Goal: Task Accomplishment & Management: Use online tool/utility

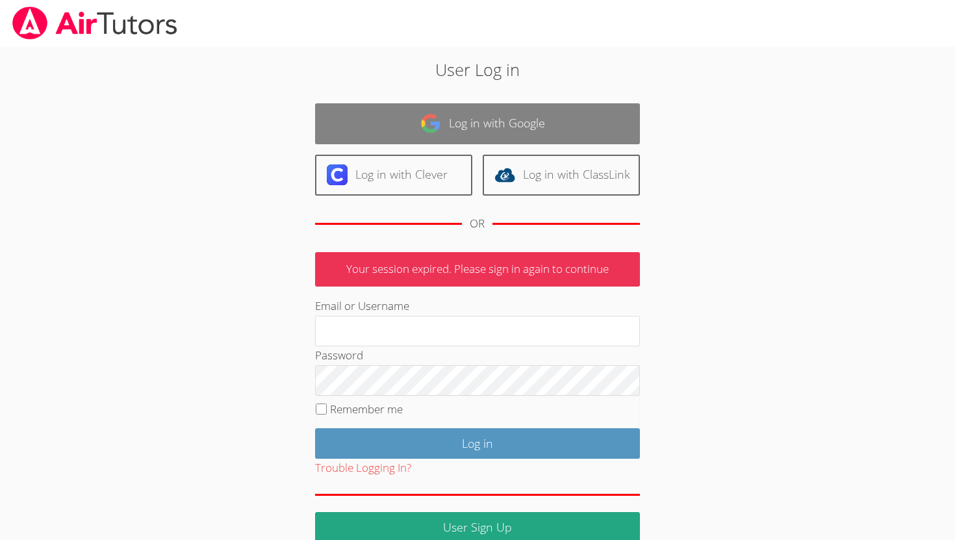
click at [430, 132] on img at bounding box center [431, 123] width 21 height 21
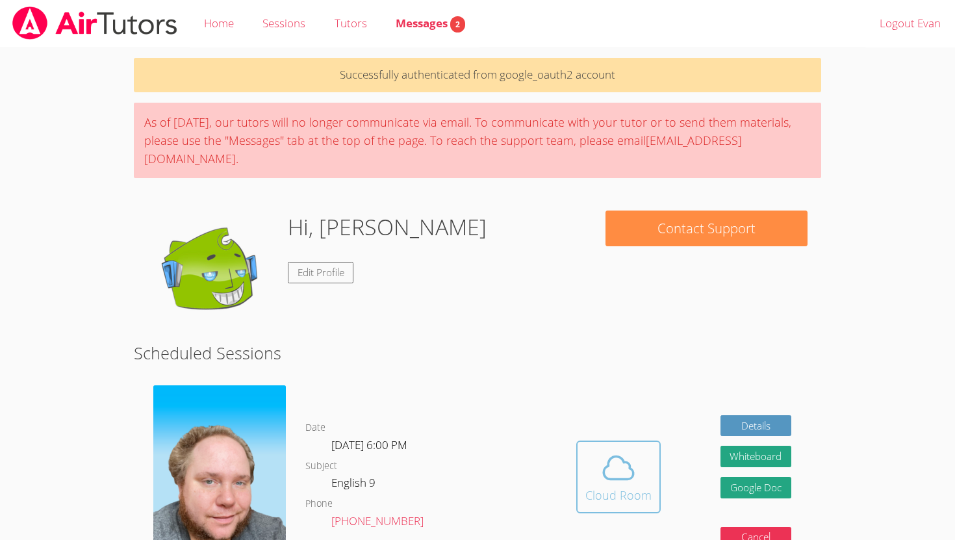
click at [599, 450] on span at bounding box center [619, 468] width 66 height 36
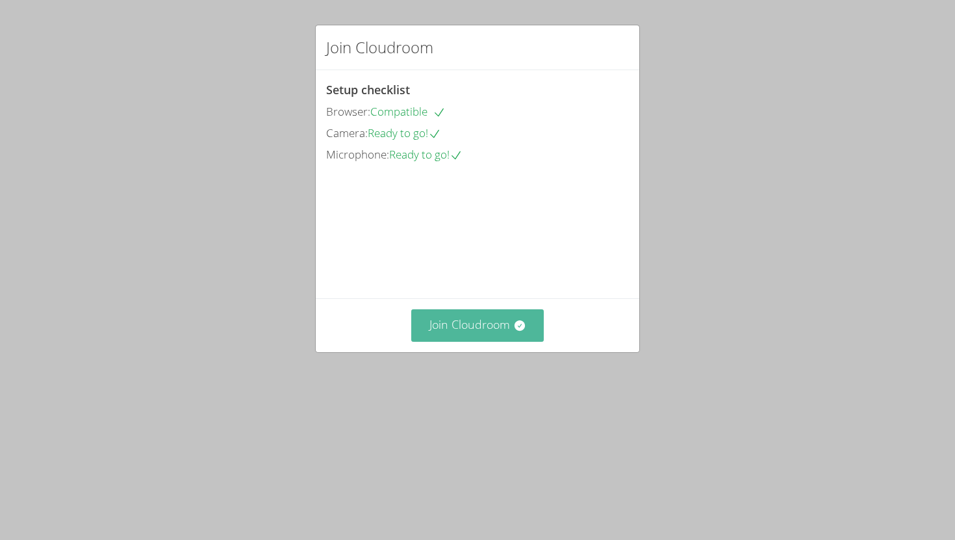
click at [480, 341] on button "Join Cloudroom" at bounding box center [477, 325] width 133 height 32
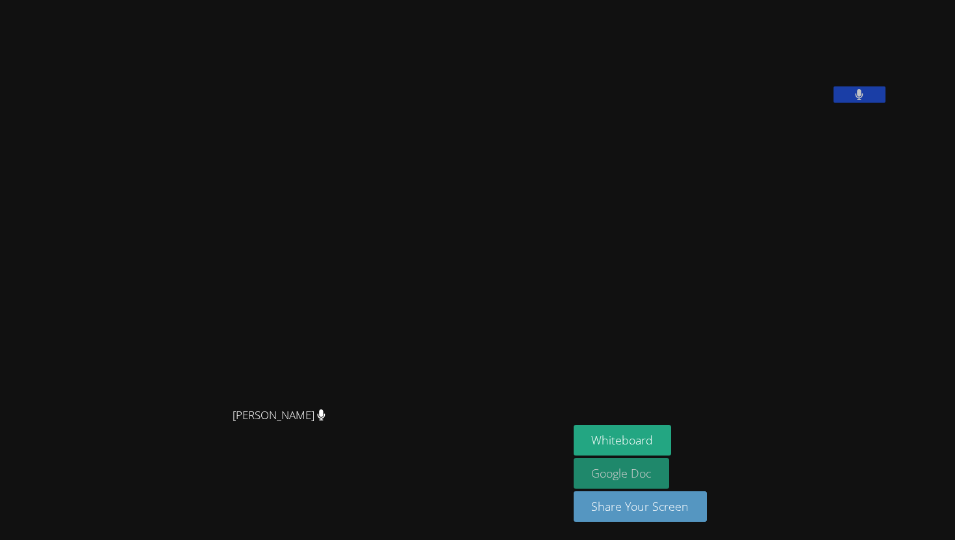
click at [670, 467] on link "Google Doc" at bounding box center [622, 473] width 96 height 31
click at [769, 103] on video at bounding box center [671, 53] width 195 height 97
click at [886, 103] on button at bounding box center [860, 94] width 52 height 16
click at [834, 86] on button at bounding box center [860, 94] width 52 height 16
